Goal: Information Seeking & Learning: Learn about a topic

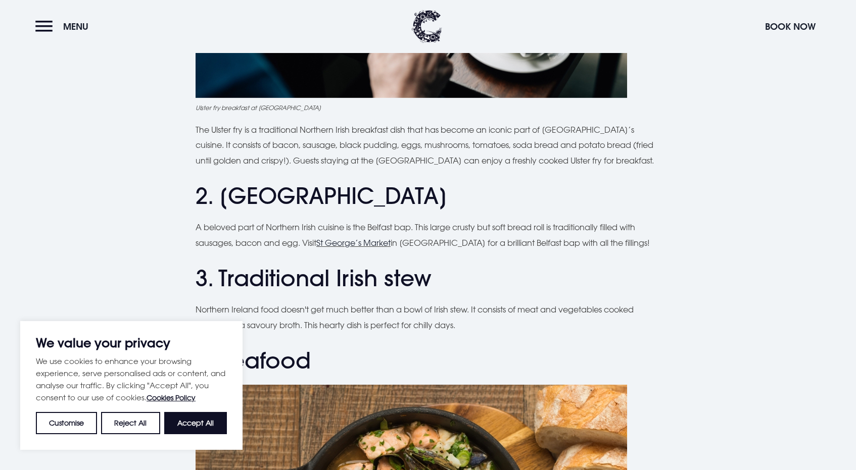
scroll to position [628, 0]
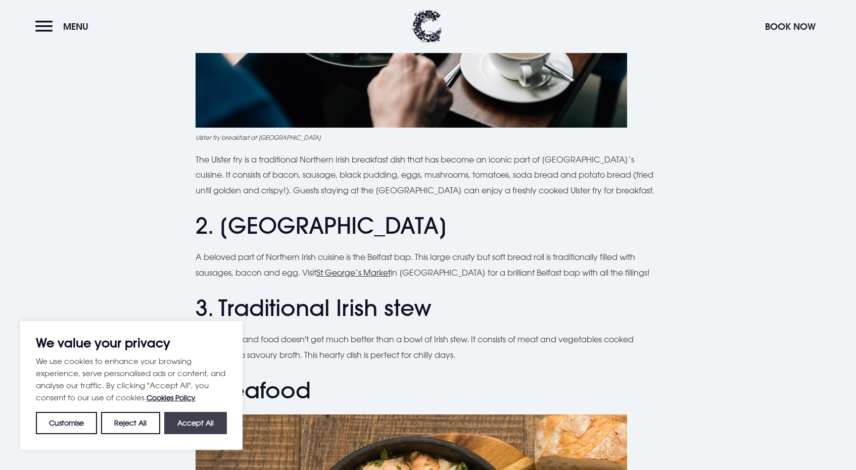
click at [212, 423] on button "Accept All" at bounding box center [195, 423] width 63 height 22
checkbox input "true"
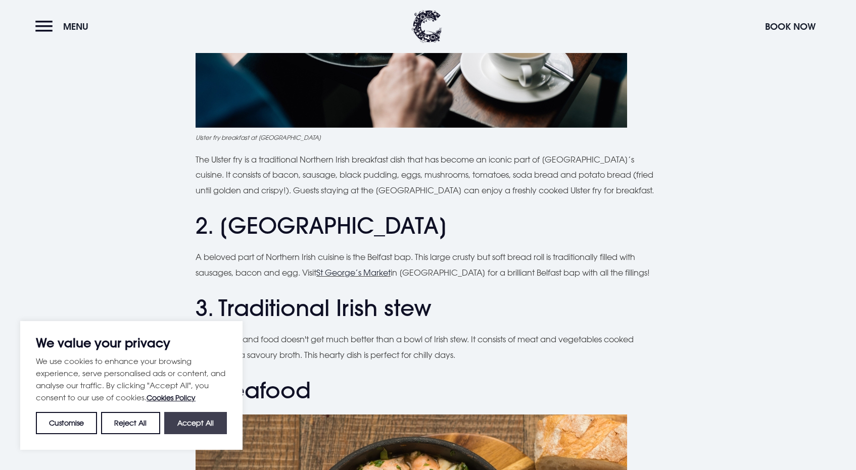
checkbox input "true"
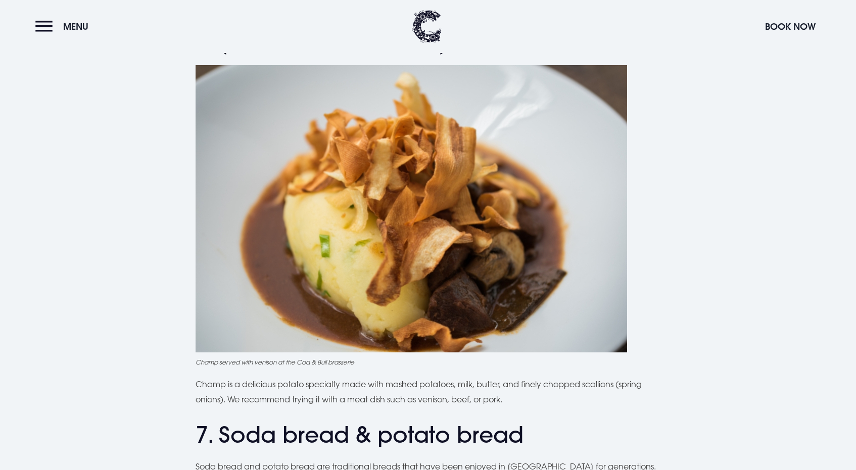
scroll to position [1485, 0]
click at [752, 346] on div "Planning a trip to [GEOGRAPHIC_DATA]? From the famous Ulster fry to comforting …" at bounding box center [427, 408] width 715 height 3170
click at [690, 288] on div "Planning a trip to [GEOGRAPHIC_DATA]? From the famous Ulster fry to comforting …" at bounding box center [427, 408] width 715 height 3170
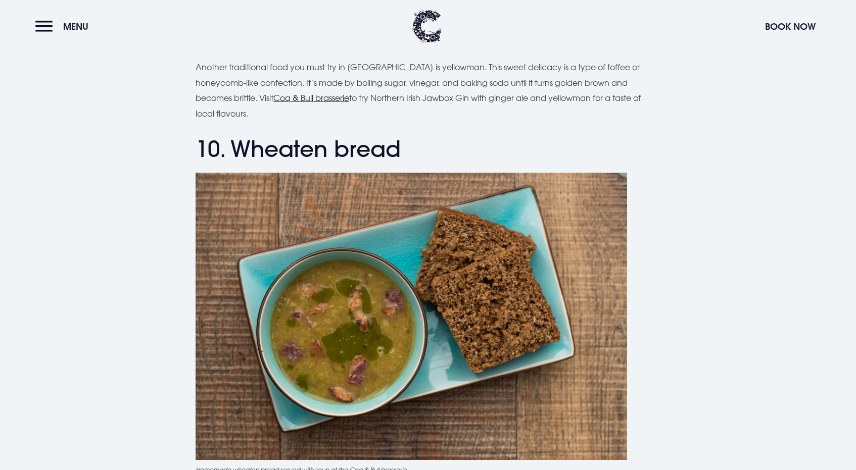
scroll to position [2452, 0]
